Goal: Transaction & Acquisition: Obtain resource

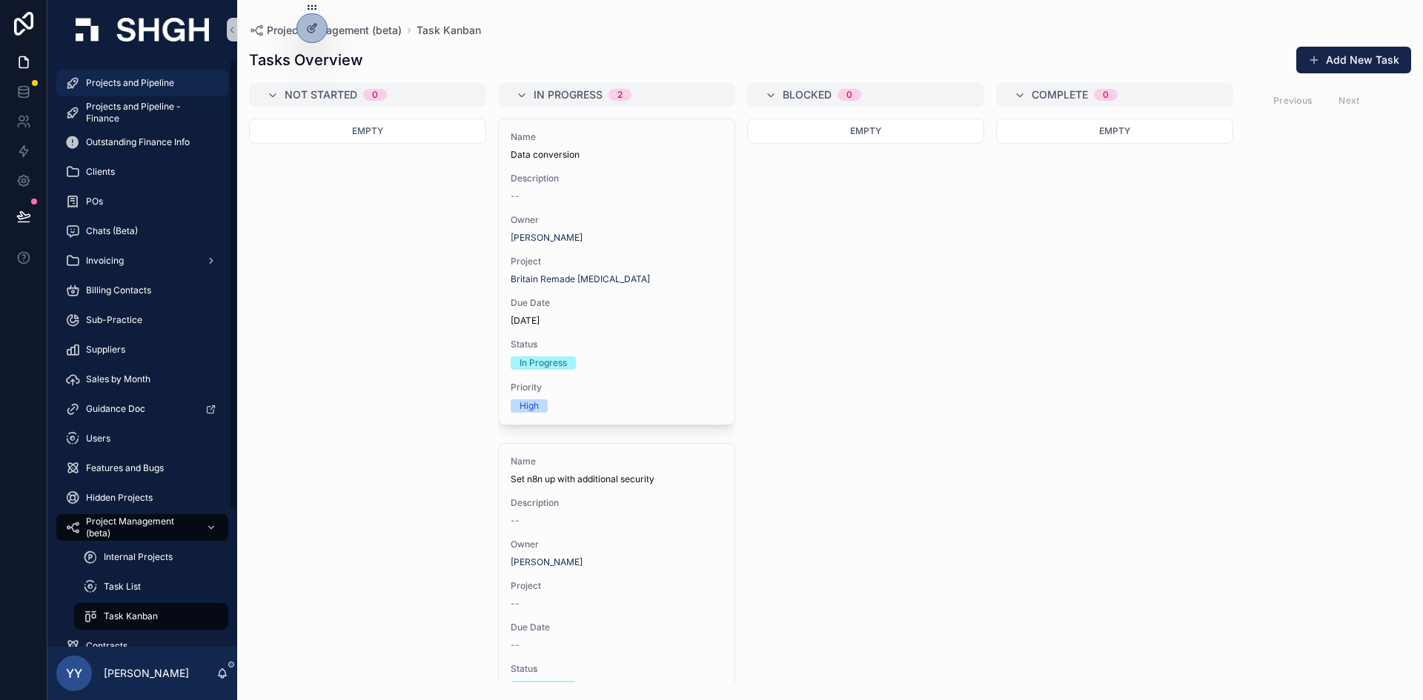
click at [107, 82] on span "Projects and Pipeline" at bounding box center [130, 83] width 88 height 12
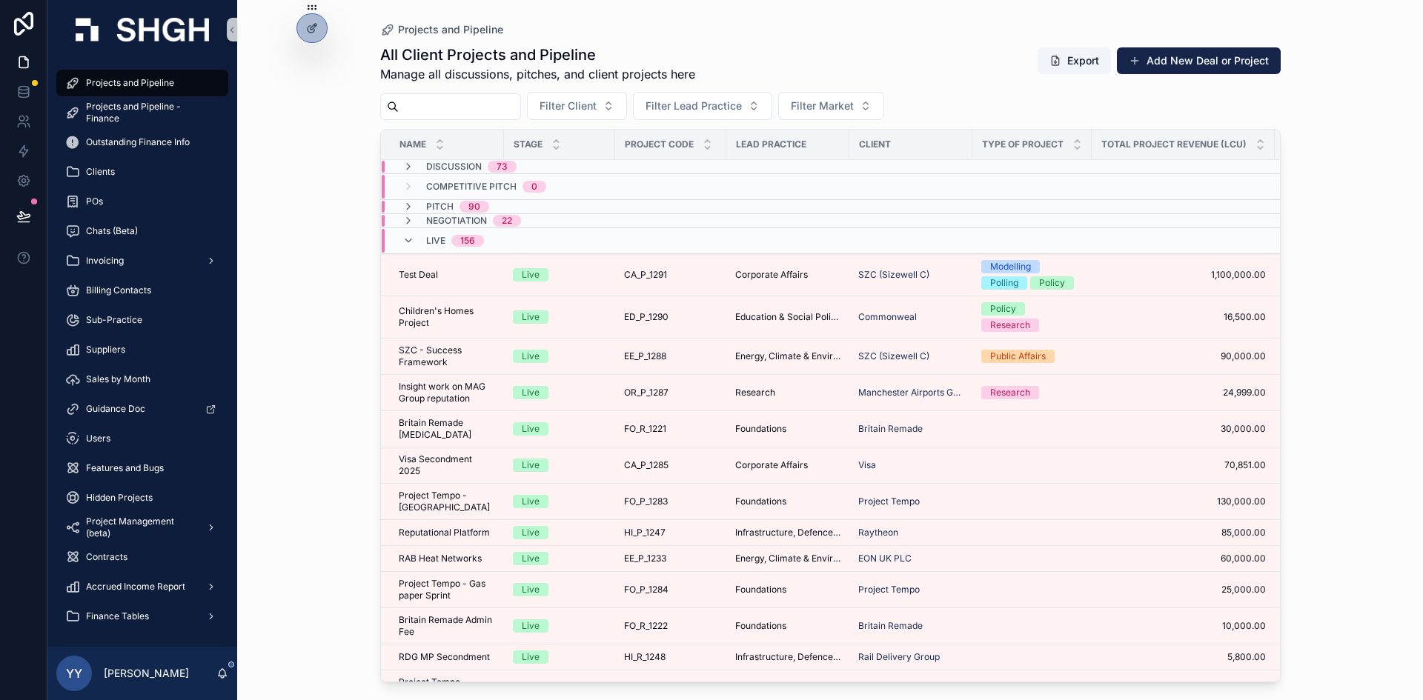
click at [434, 93] on div "scrollable content" at bounding box center [450, 106] width 141 height 27
click at [429, 109] on input "scrollable content" at bounding box center [460, 106] width 122 height 21
type input "******"
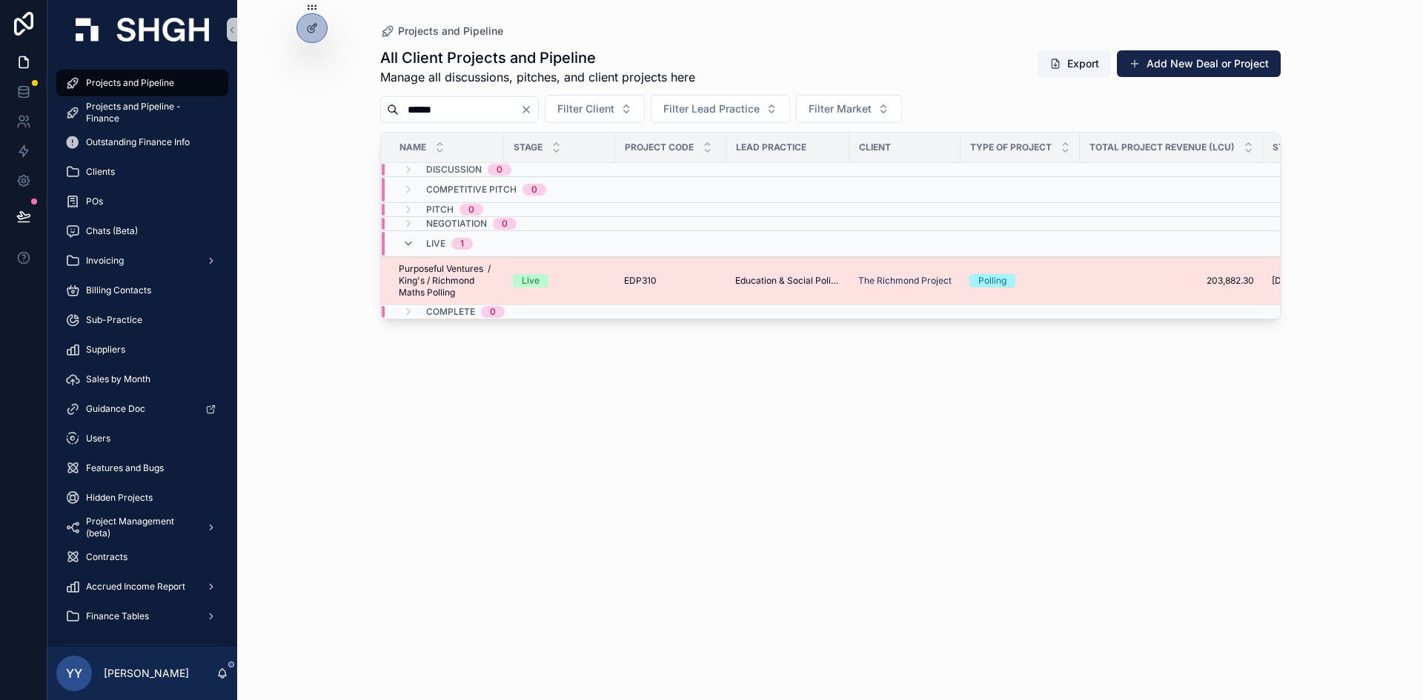
click at [554, 277] on div "Live" at bounding box center [559, 280] width 93 height 13
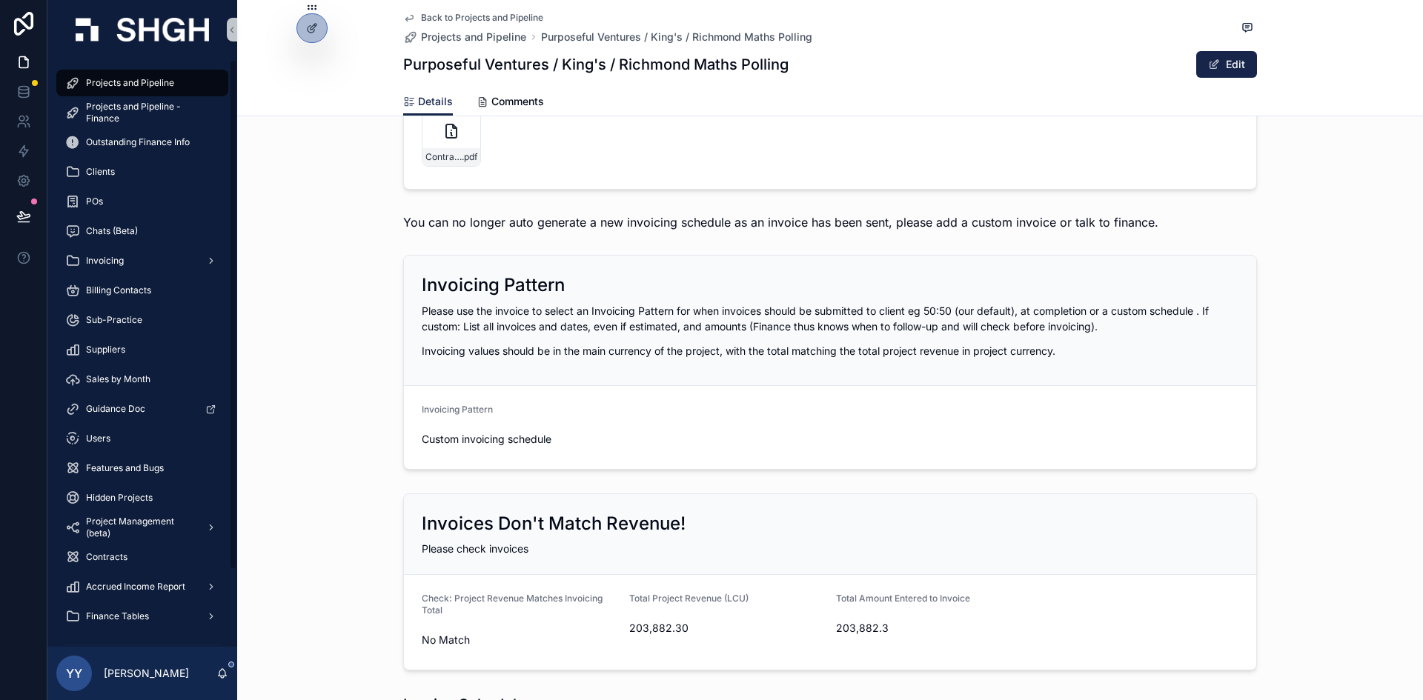
scroll to position [1482, 0]
click at [432, 140] on div "Contract-PF-to-RP-for-Numeracy-Attitudes---Signed-SH---21.07.2025 .pdf" at bounding box center [451, 137] width 59 height 59
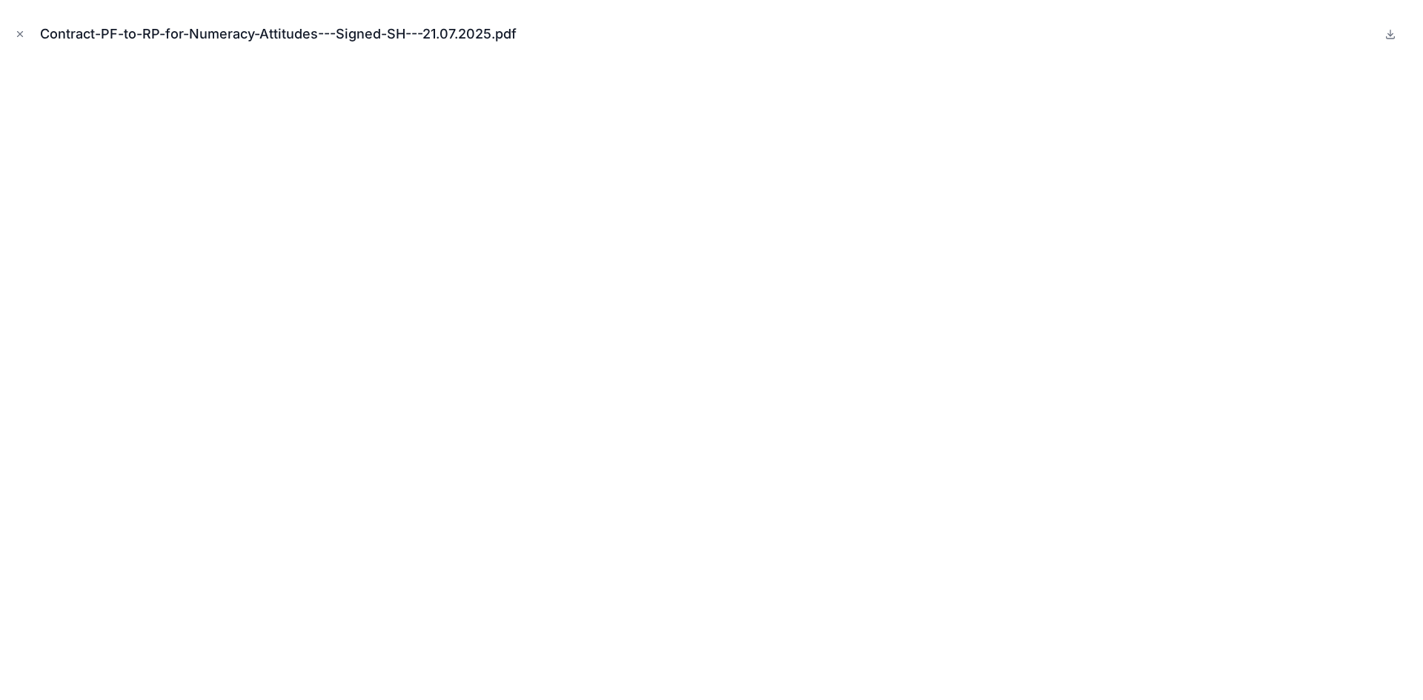
drag, startPoint x: 24, startPoint y: 33, endPoint x: 734, endPoint y: 380, distance: 790.8
click at [24, 33] on icon "Close modal" at bounding box center [20, 34] width 10 height 10
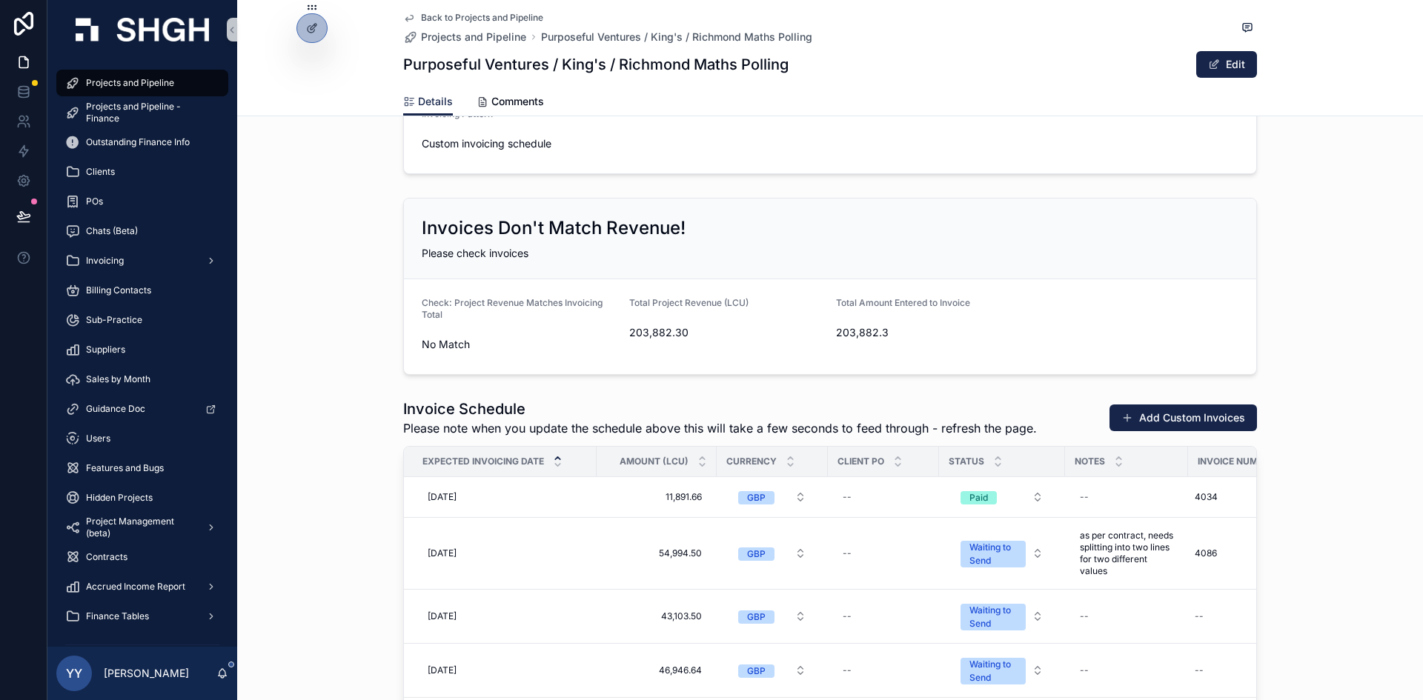
scroll to position [1927, 0]
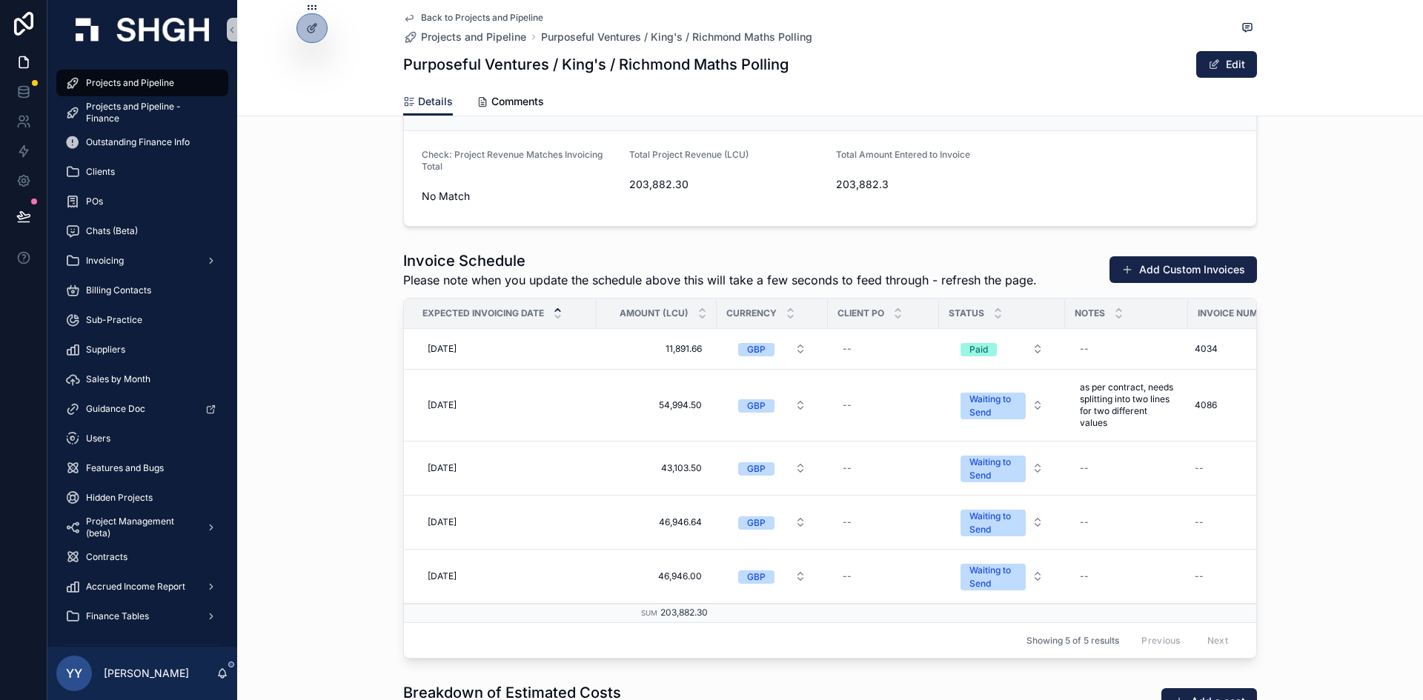
drag, startPoint x: 1387, startPoint y: 551, endPoint x: 1294, endPoint y: 549, distance: 93.4
click at [1387, 551] on div "Invoice Schedule Please note when you update the schedule above this will take …" at bounding box center [830, 455] width 1186 height 420
